Goal: Task Accomplishment & Management: Use online tool/utility

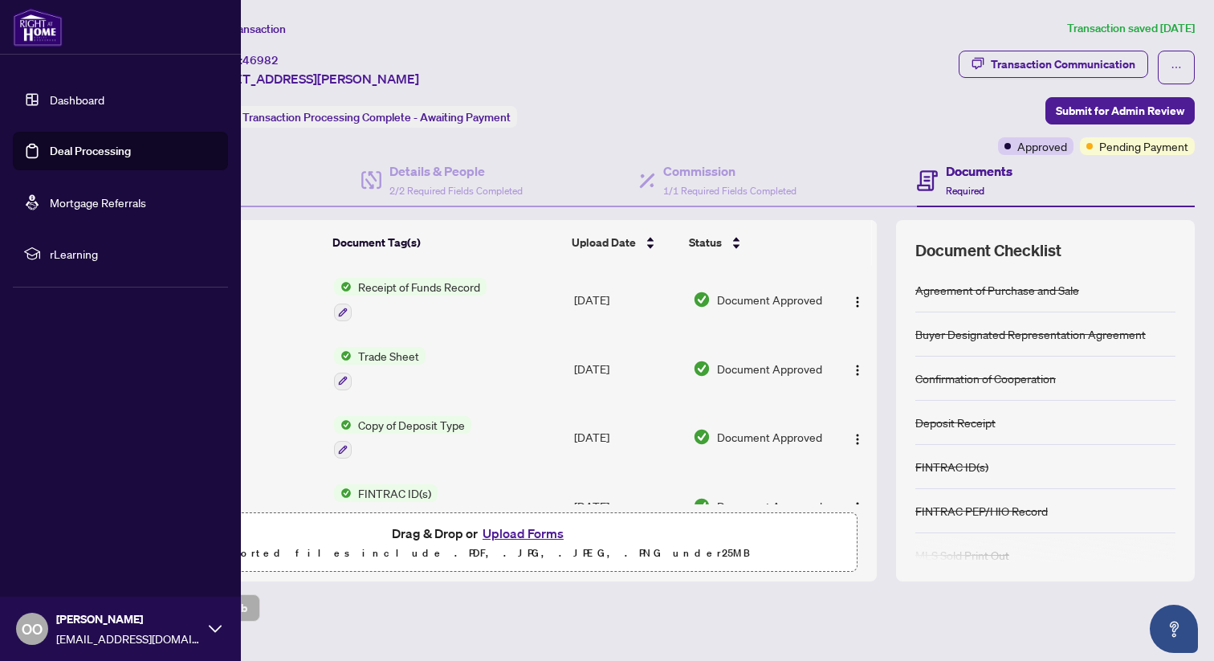
click at [50, 153] on link "Deal Processing" at bounding box center [90, 151] width 81 height 14
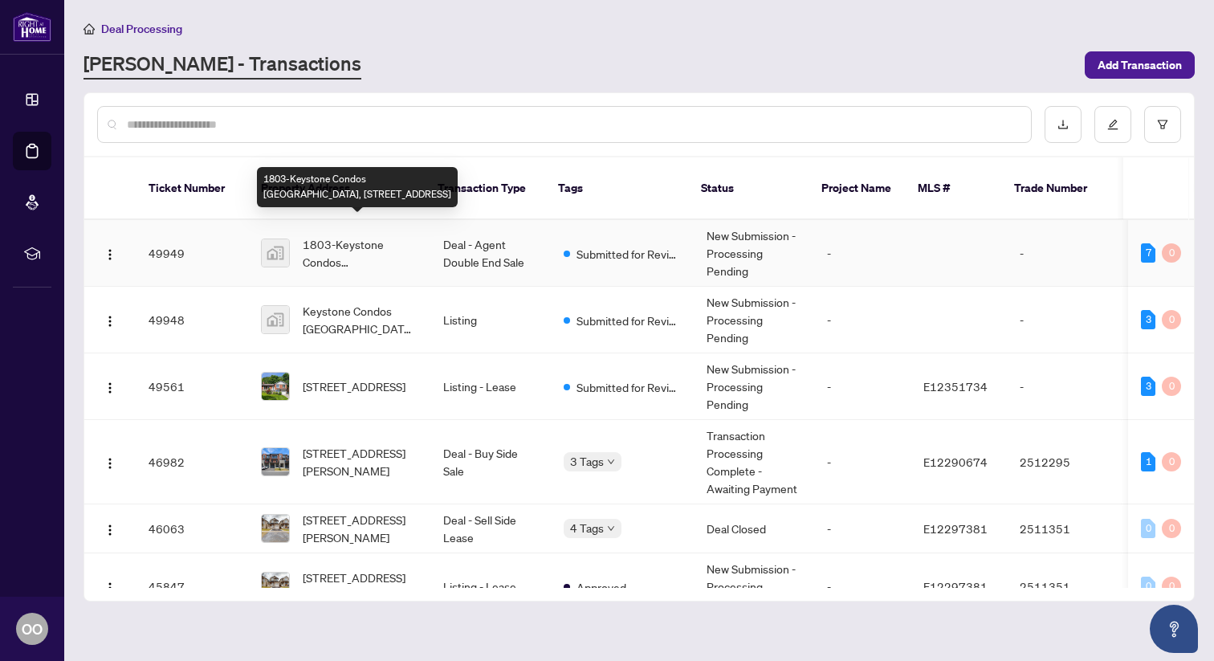
click at [357, 239] on span "1803-Keystone Condos [GEOGRAPHIC_DATA], [STREET_ADDRESS]" at bounding box center [360, 252] width 115 height 35
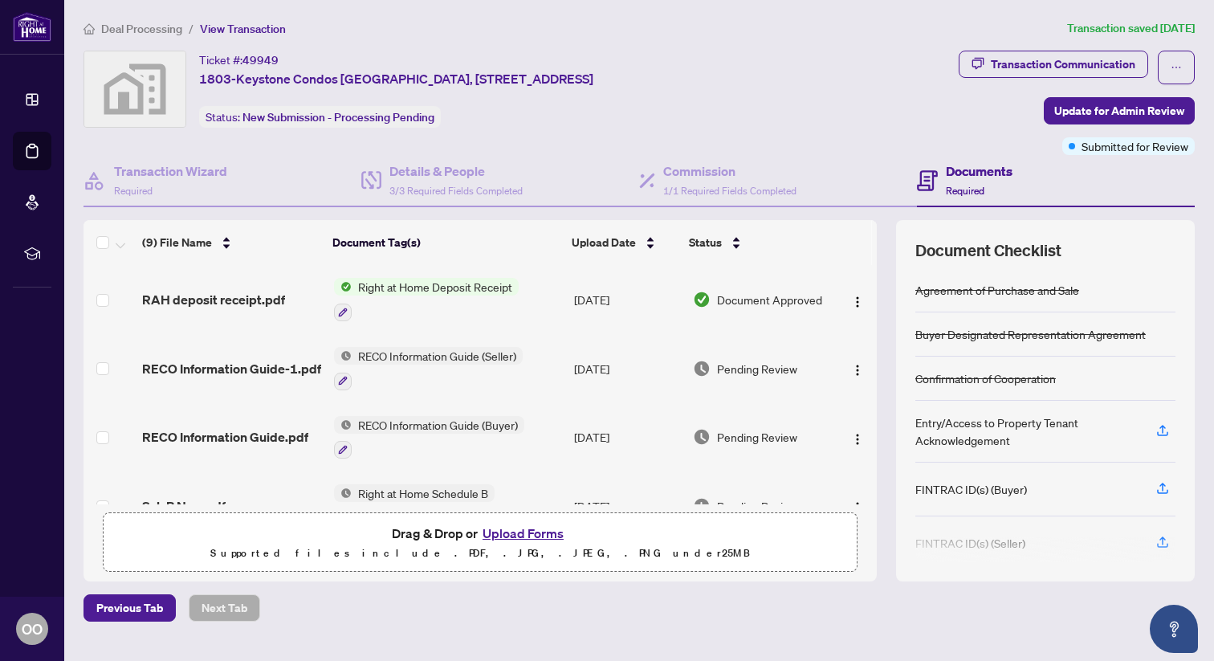
click at [411, 285] on span "Right at Home Deposit Receipt" at bounding box center [435, 287] width 167 height 18
click at [429, 367] on span "Right at Home Deposit Receipt" at bounding box center [433, 365] width 167 height 18
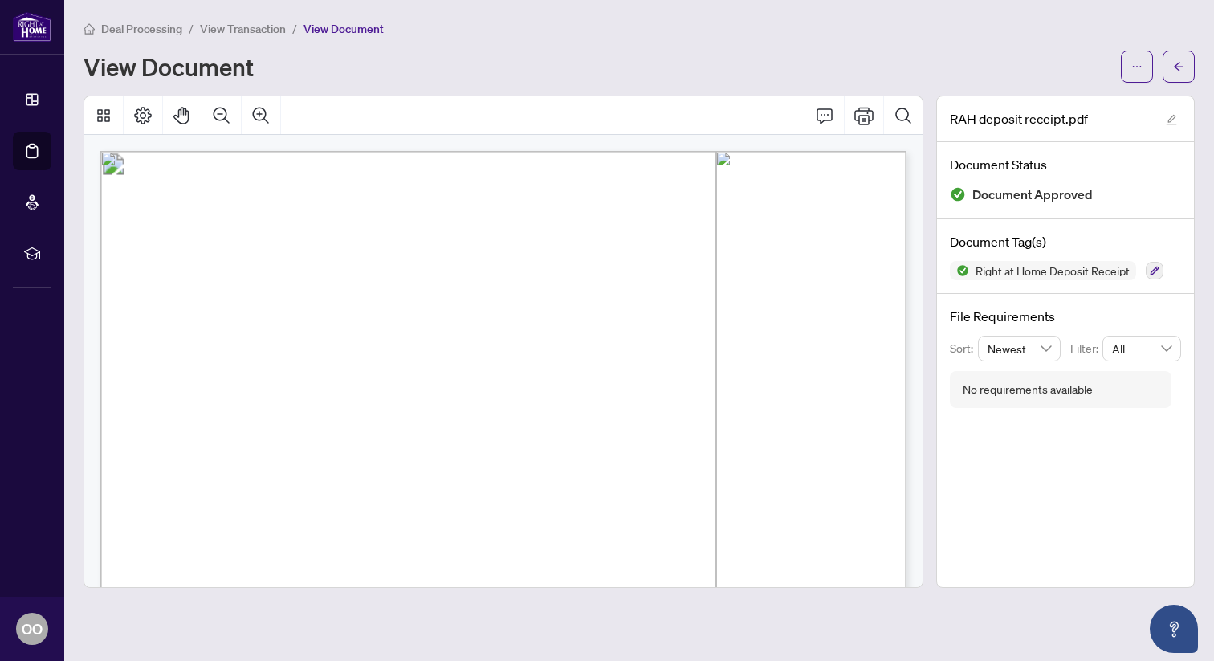
drag, startPoint x: 882, startPoint y: 314, endPoint x: 760, endPoint y: 240, distance: 142.7
drag, startPoint x: 716, startPoint y: 210, endPoint x: 805, endPoint y: 282, distance: 114.1
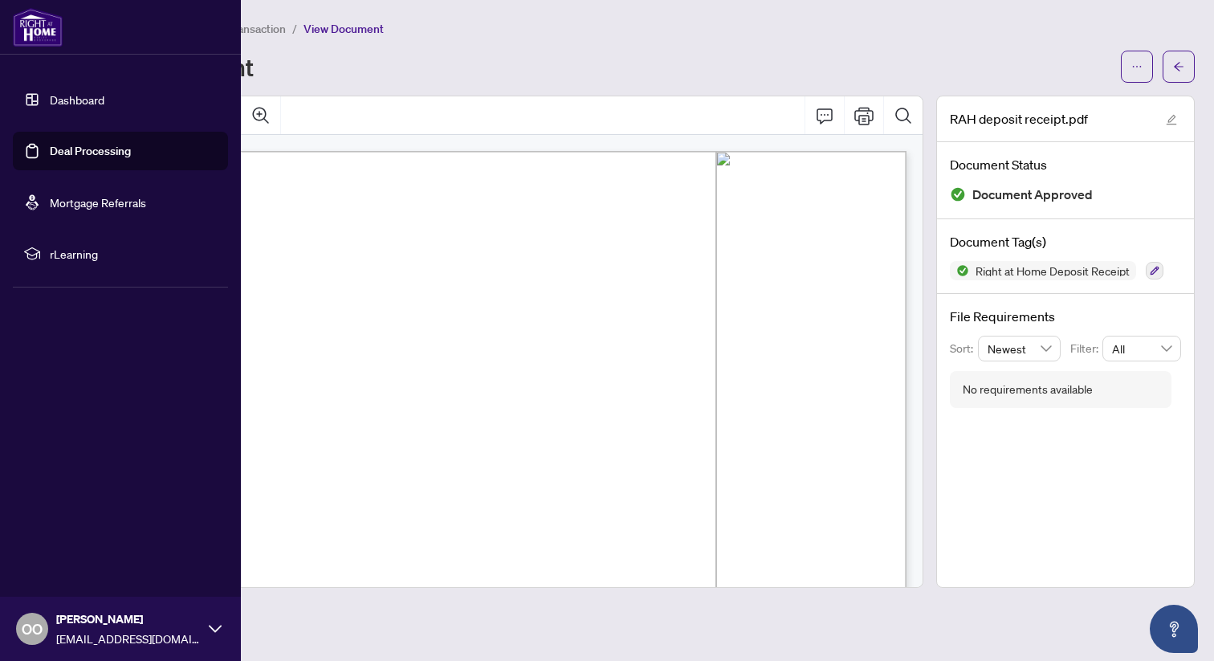
click at [59, 148] on link "Deal Processing" at bounding box center [90, 151] width 81 height 14
